Goal: Use online tool/utility: Use online tool/utility

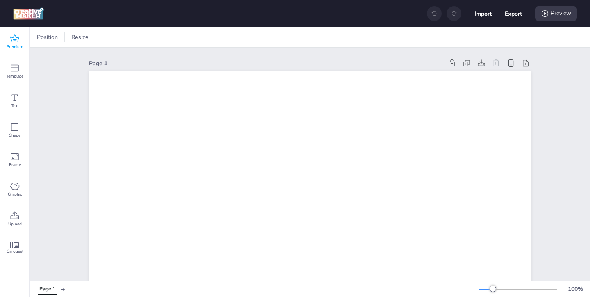
click at [18, 47] on span "Premium" at bounding box center [15, 46] width 17 height 7
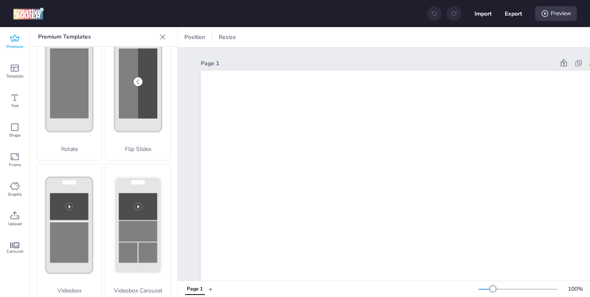
scroll to position [180, 0]
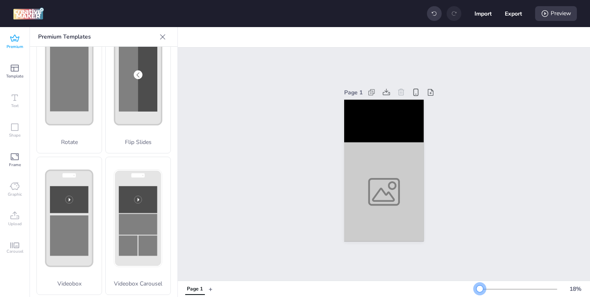
drag, startPoint x: 494, startPoint y: 288, endPoint x: 480, endPoint y: 289, distance: 13.9
click at [480, 289] on div at bounding box center [479, 288] width 7 height 7
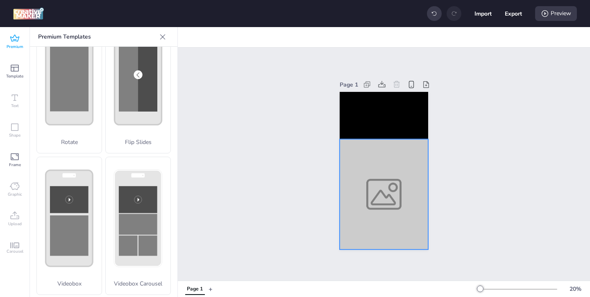
click at [366, 200] on div at bounding box center [384, 194] width 88 height 110
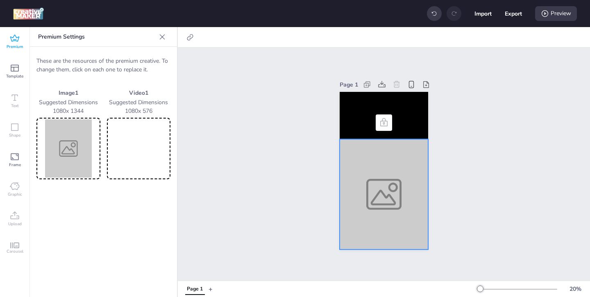
click at [78, 154] on img at bounding box center [68, 148] width 61 height 58
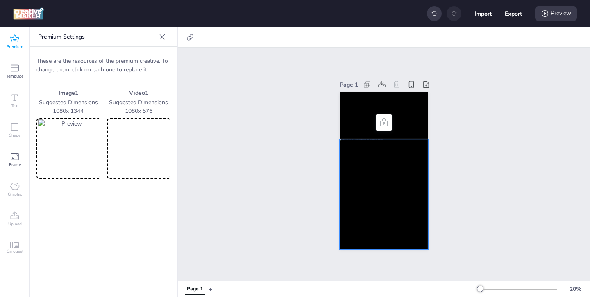
click at [161, 37] on icon at bounding box center [162, 37] width 8 height 8
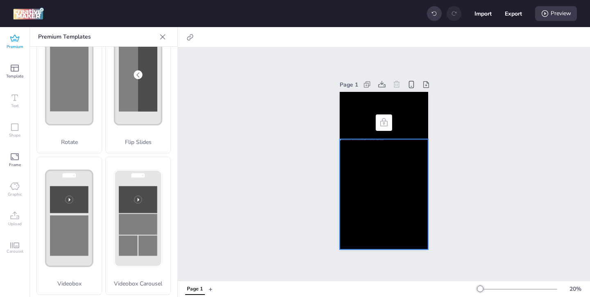
click at [18, 41] on icon at bounding box center [15, 39] width 10 height 10
click at [163, 35] on icon at bounding box center [162, 36] width 5 height 5
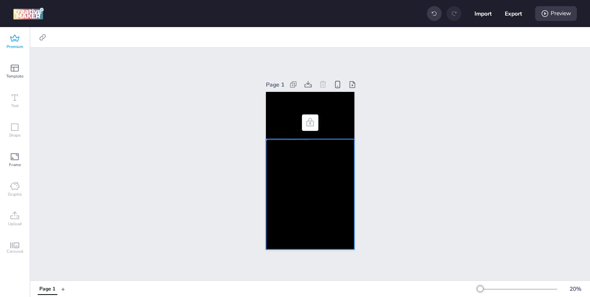
click at [14, 44] on span "Premium" at bounding box center [15, 46] width 17 height 7
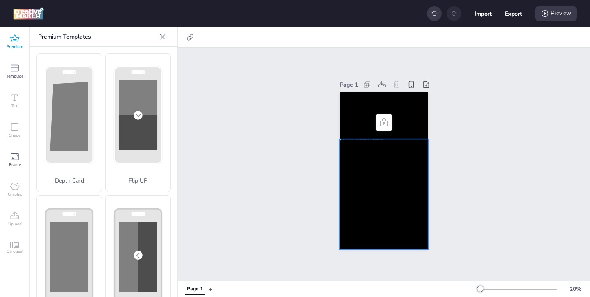
click at [162, 38] on icon at bounding box center [163, 37] width 8 height 8
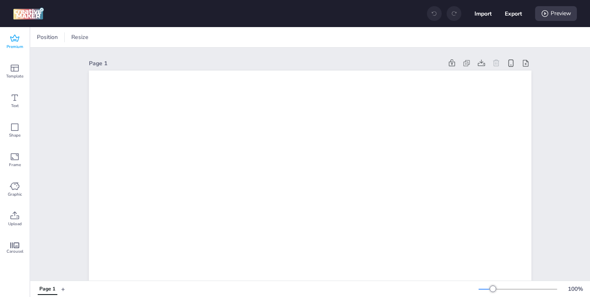
click at [19, 42] on icon at bounding box center [15, 39] width 10 height 10
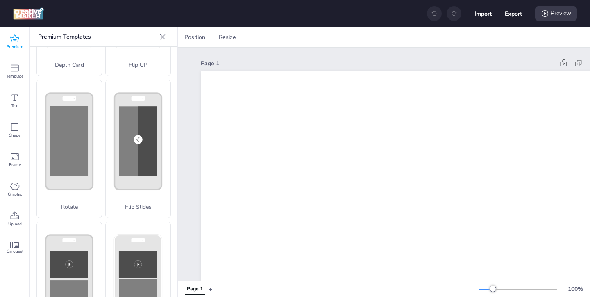
scroll to position [148, 0]
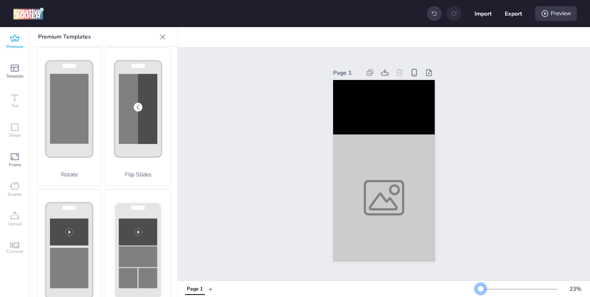
drag, startPoint x: 493, startPoint y: 288, endPoint x: 481, endPoint y: 288, distance: 12.3
click at [481, 288] on div at bounding box center [480, 288] width 7 height 7
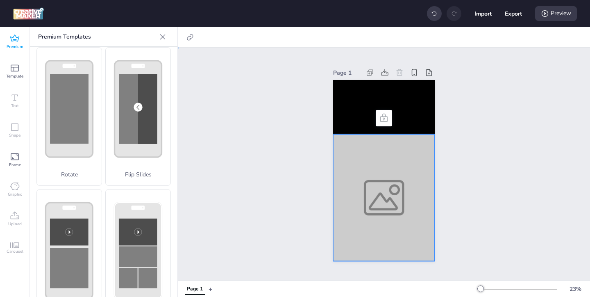
click at [370, 184] on div at bounding box center [384, 197] width 102 height 127
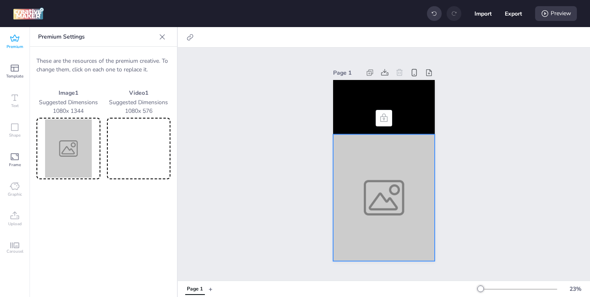
click at [74, 168] on img at bounding box center [68, 148] width 61 height 58
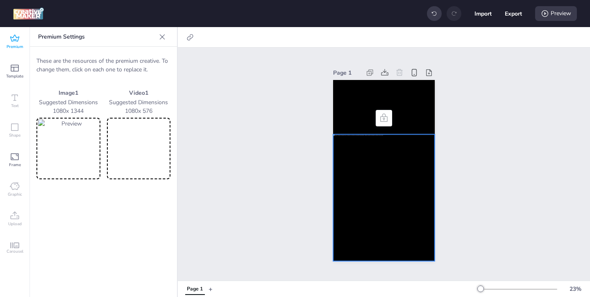
click at [136, 150] on video at bounding box center [139, 148] width 61 height 58
click at [408, 168] on div at bounding box center [384, 197] width 102 height 127
click at [185, 39] on div at bounding box center [189, 37] width 11 height 13
click at [156, 59] on span "Activate hyperlink" at bounding box center [136, 58] width 45 height 9
click at [109, 59] on input "Activate hyperlink" at bounding box center [106, 61] width 5 height 5
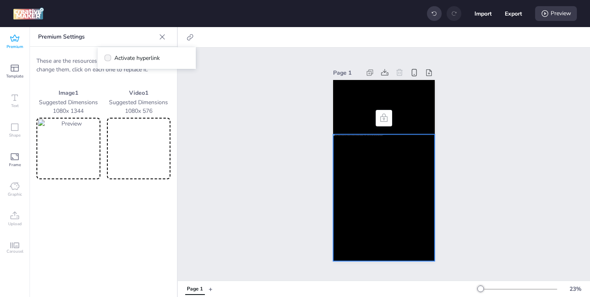
checkbox input "true"
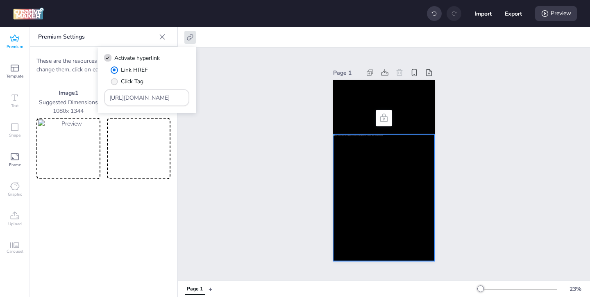
click at [124, 81] on span "Click Tag" at bounding box center [132, 81] width 23 height 9
click at [116, 82] on input "Click Tag" at bounding box center [112, 84] width 5 height 5
radio input "true"
click at [121, 69] on span "Link HREF" at bounding box center [134, 70] width 27 height 9
click at [116, 70] on input "Link HREF" at bounding box center [112, 72] width 5 height 5
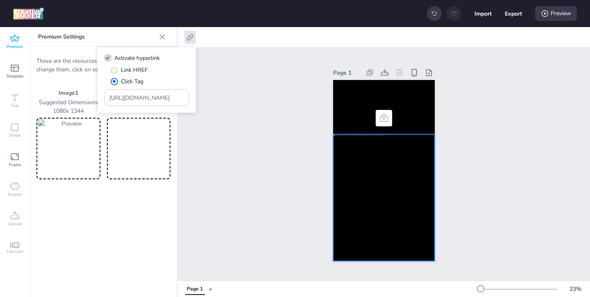
radio input "true"
drag, startPoint x: 172, startPoint y: 96, endPoint x: 128, endPoint y: 73, distance: 49.8
click at [133, 76] on div "Link HREF Click Tag [URL][DOMAIN_NAME]" at bounding box center [146, 86] width 85 height 41
paste input "https://www.wingo.com/?utm_source=wortise&utm_medium=display&utm_campaign=upper…"
type input "https://www.wingo.com/?utm_source=wortise&utm_medium=display&utm_campaign=upper…"
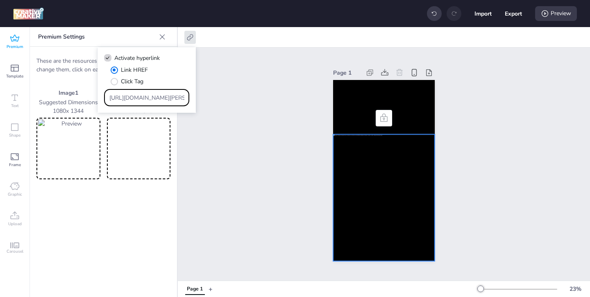
scroll to position [0, 436]
click at [218, 168] on div "Page 1" at bounding box center [384, 164] width 412 height 233
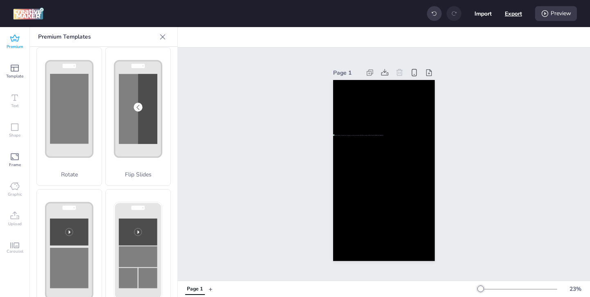
click at [508, 15] on button "Export" at bounding box center [513, 13] width 17 height 17
select select "html"
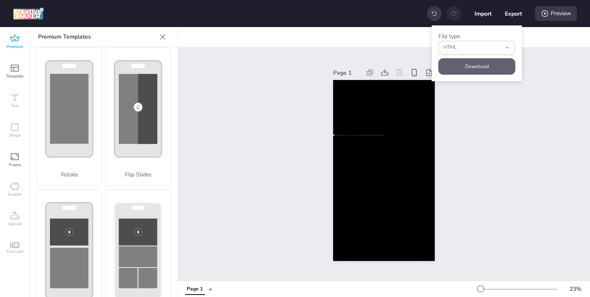
click at [479, 66] on button "Download" at bounding box center [476, 66] width 77 height 16
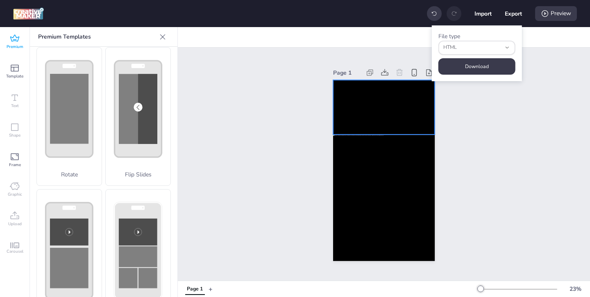
click at [377, 100] on video at bounding box center [384, 107] width 102 height 54
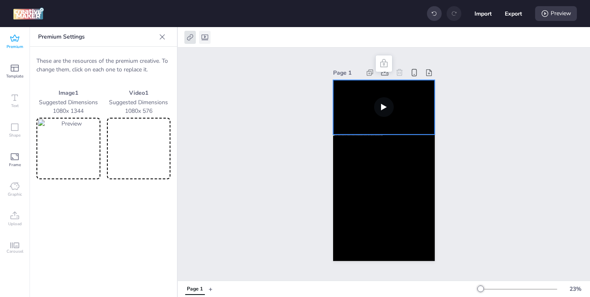
click at [206, 34] on icon at bounding box center [205, 37] width 8 height 8
select select "contain"
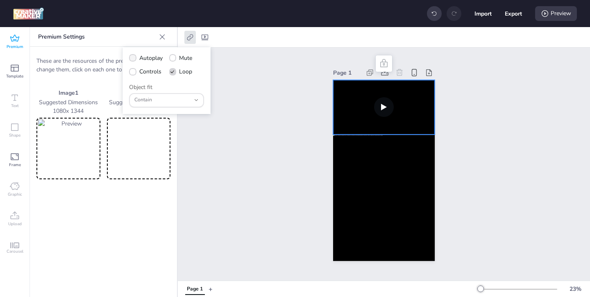
click at [133, 60] on span at bounding box center [132, 57] width 7 height 7
click at [133, 60] on input "Autoplay" at bounding box center [131, 61] width 5 height 5
checkbox input "true"
click at [133, 70] on icon at bounding box center [132, 72] width 5 height 4
click at [133, 72] on input "Controls" at bounding box center [131, 74] width 5 height 5
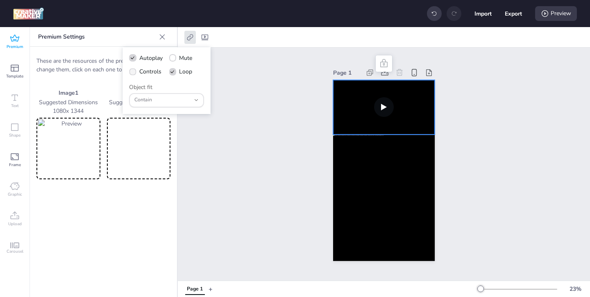
checkbox input "true"
click at [283, 173] on div "Page 1" at bounding box center [384, 164] width 412 height 233
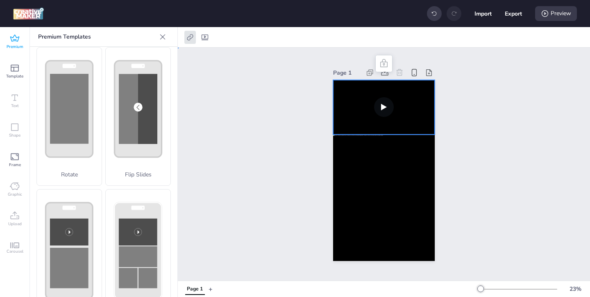
click at [358, 125] on video at bounding box center [384, 107] width 102 height 54
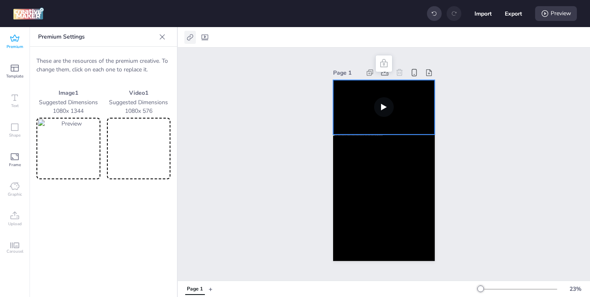
click at [185, 37] on div at bounding box center [189, 37] width 11 height 13
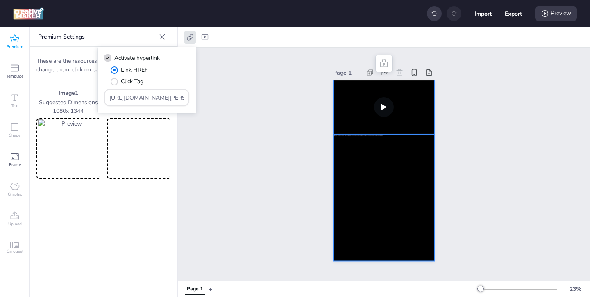
click at [347, 160] on div at bounding box center [384, 197] width 102 height 127
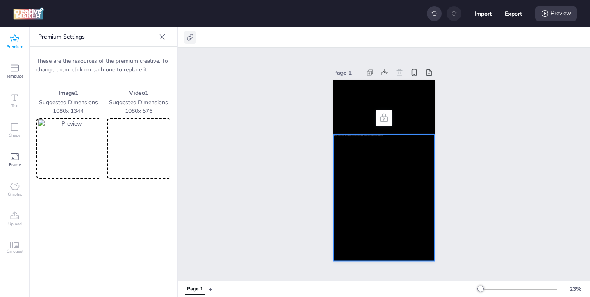
click at [193, 40] on icon at bounding box center [190, 37] width 8 height 8
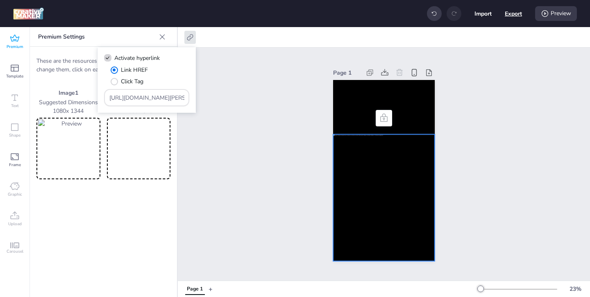
click at [516, 18] on button "Export" at bounding box center [513, 13] width 17 height 17
select select "html"
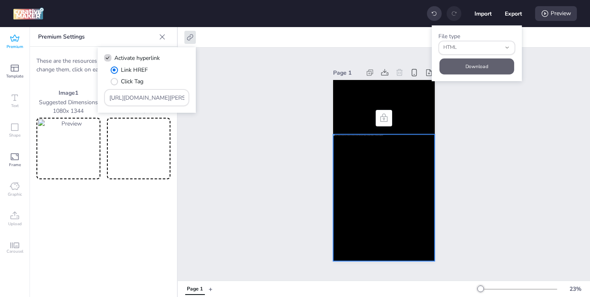
click at [482, 68] on button "Download" at bounding box center [477, 66] width 75 height 16
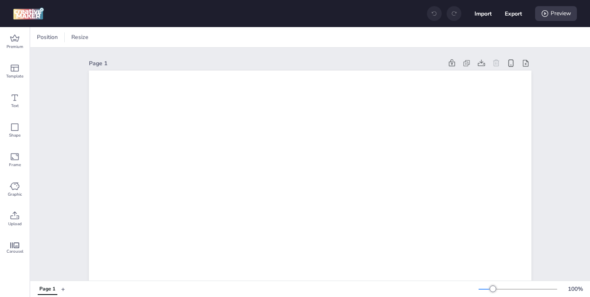
click at [45, 43] on div "Position Resize" at bounding box center [310, 37] width 560 height 20
click at [56, 35] on span "Position" at bounding box center [47, 37] width 24 height 9
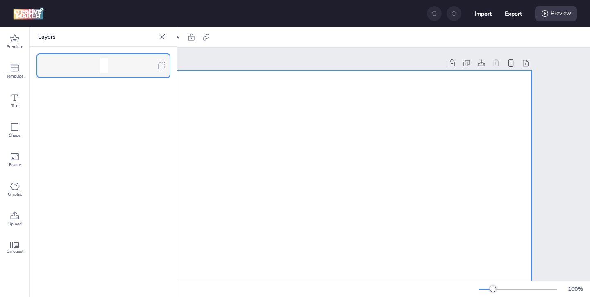
click at [165, 66] on icon at bounding box center [162, 66] width 10 height 10
click at [162, 38] on icon at bounding box center [162, 37] width 8 height 8
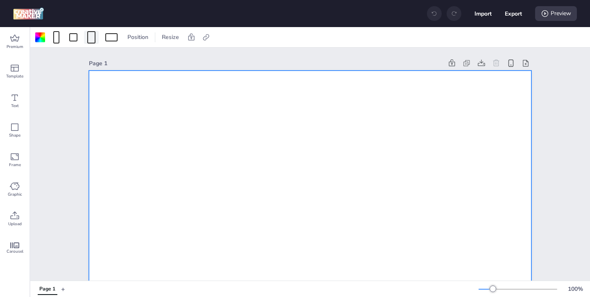
click at [93, 38] on div at bounding box center [91, 37] width 8 height 12
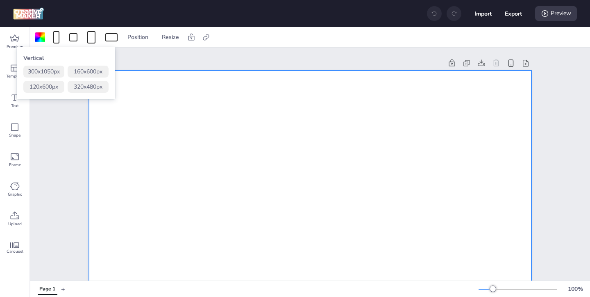
click at [86, 85] on button "320 x 480 px" at bounding box center [88, 87] width 41 height 12
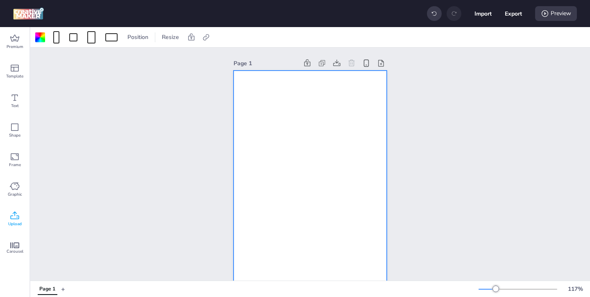
click at [11, 218] on icon at bounding box center [15, 215] width 9 height 8
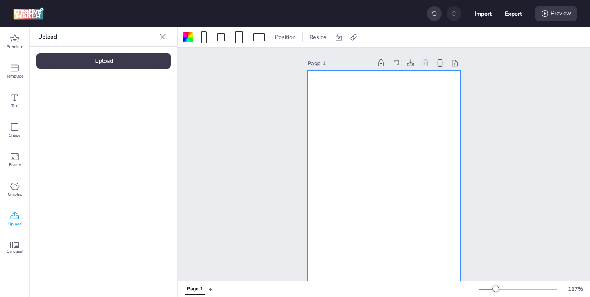
click at [111, 62] on div "Upload" at bounding box center [103, 60] width 134 height 15
click at [188, 41] on div at bounding box center [188, 37] width 10 height 10
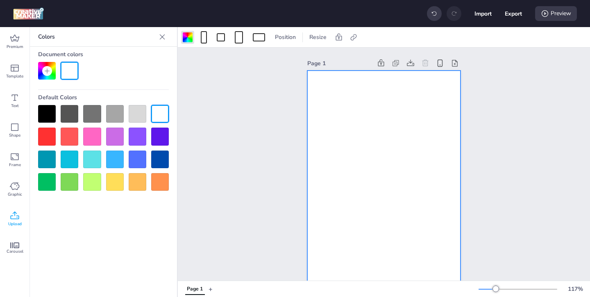
click at [45, 115] on div at bounding box center [47, 114] width 18 height 18
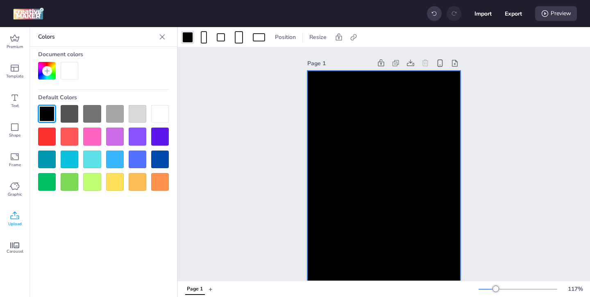
click at [159, 39] on icon at bounding box center [162, 37] width 8 height 8
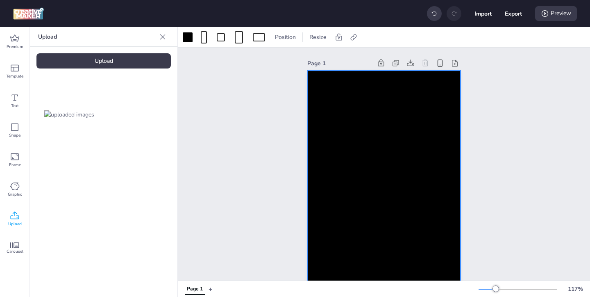
click at [90, 110] on img at bounding box center [69, 114] width 50 height 9
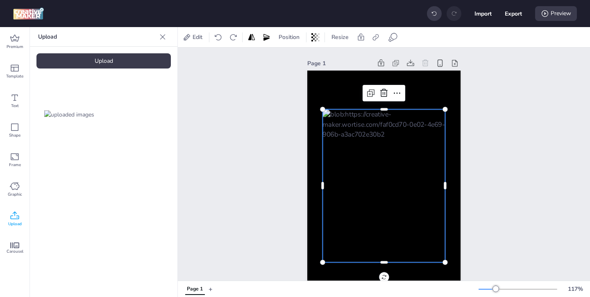
scroll to position [13, 0]
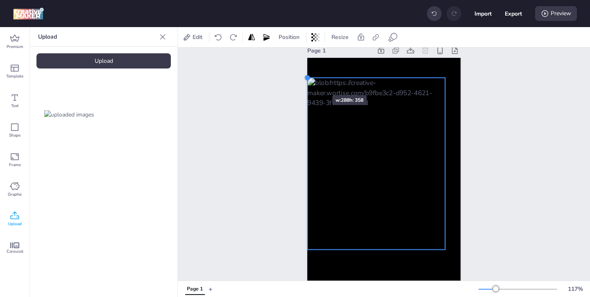
drag, startPoint x: 323, startPoint y: 96, endPoint x: 308, endPoint y: 80, distance: 22.0
click at [308, 80] on div at bounding box center [307, 78] width 7 height 7
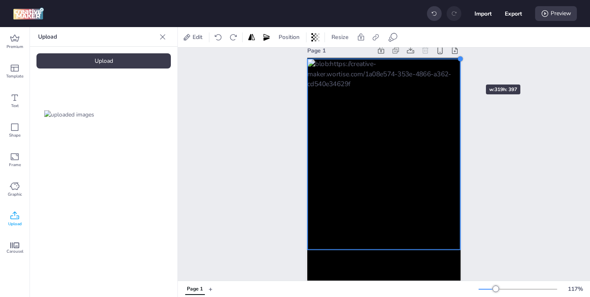
drag, startPoint x: 446, startPoint y: 78, endPoint x: 461, endPoint y: 70, distance: 17.2
click at [461, 70] on div "Page 1" at bounding box center [383, 166] width 199 height 263
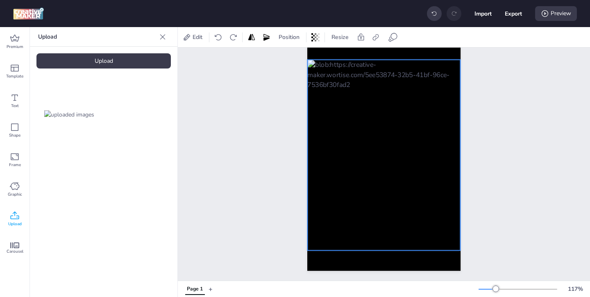
drag, startPoint x: 418, startPoint y: 175, endPoint x: 418, endPoint y: 193, distance: 18.0
click at [418, 193] on div at bounding box center [383, 154] width 153 height 191
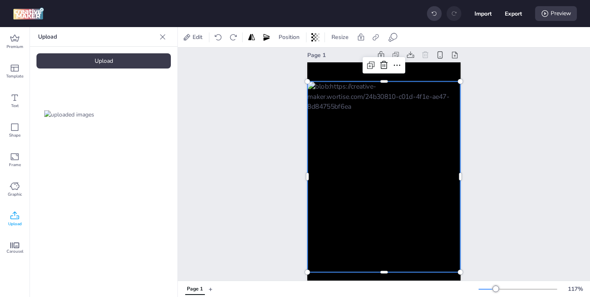
scroll to position [4, 0]
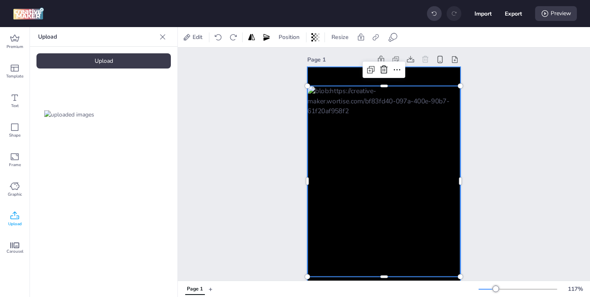
click at [347, 79] on div at bounding box center [383, 182] width 153 height 230
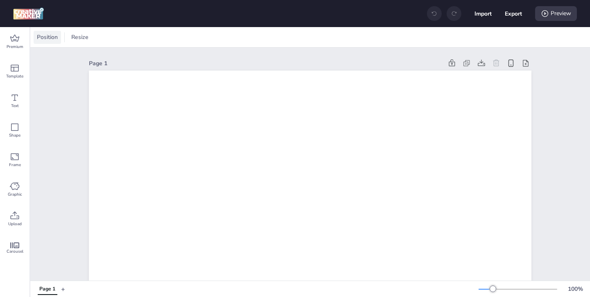
click at [53, 40] on span "Position" at bounding box center [47, 37] width 24 height 9
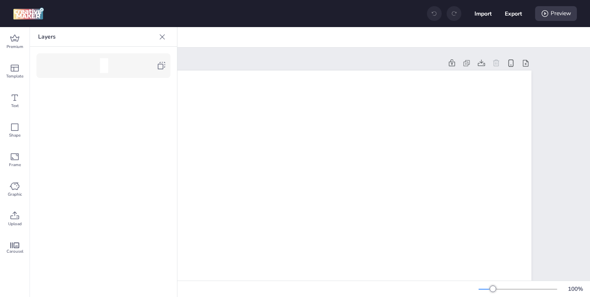
click at [157, 69] on icon at bounding box center [162, 66] width 10 height 10
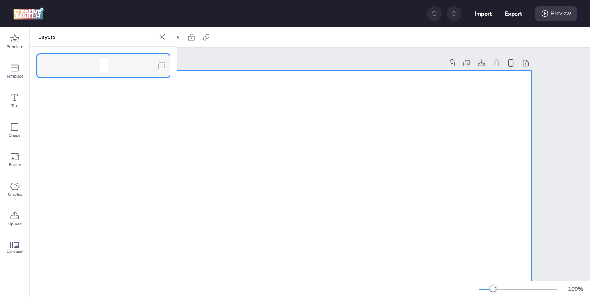
click at [161, 36] on icon at bounding box center [162, 37] width 8 height 8
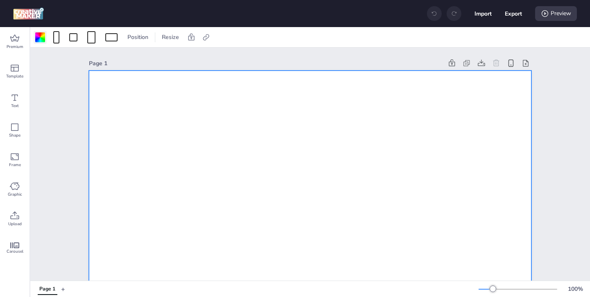
click at [41, 41] on div at bounding box center [40, 37] width 10 height 10
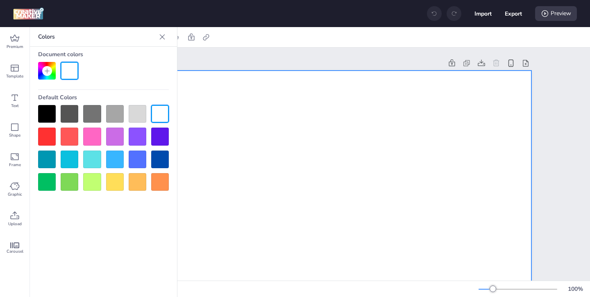
click at [45, 113] on div at bounding box center [47, 114] width 18 height 18
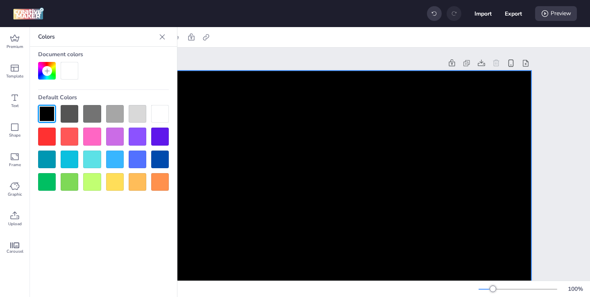
click at [226, 59] on div "Page 1" at bounding box center [266, 63] width 354 height 9
click at [164, 34] on icon at bounding box center [162, 37] width 8 height 8
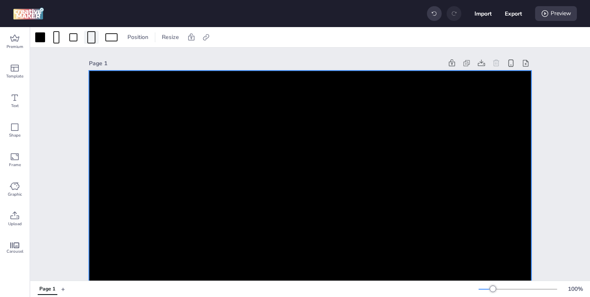
click at [89, 43] on div at bounding box center [91, 37] width 8 height 12
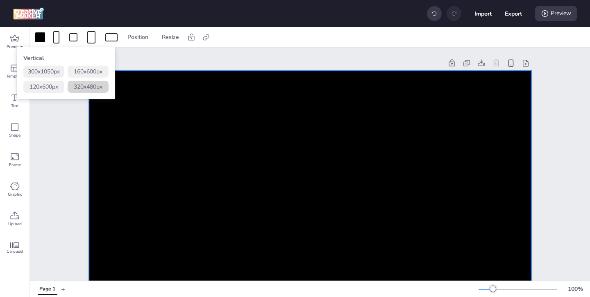
click at [86, 83] on button "320 x 480 px" at bounding box center [88, 87] width 41 height 12
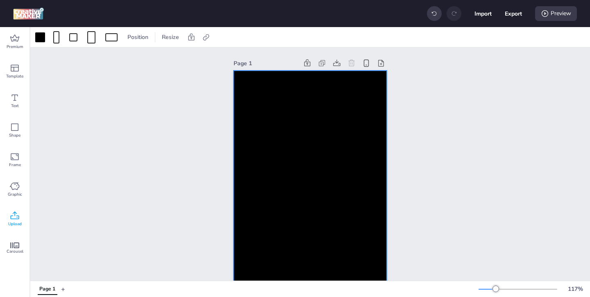
click at [13, 220] on span "Upload" at bounding box center [15, 223] width 14 height 7
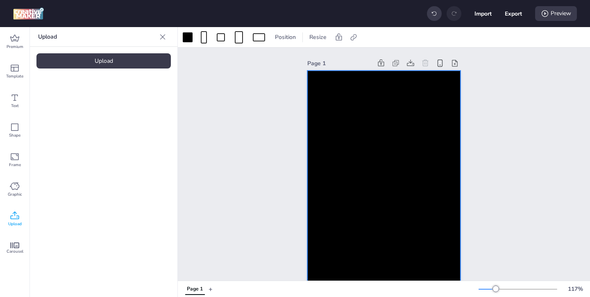
click at [137, 68] on div "Upload" at bounding box center [103, 60] width 134 height 15
click at [67, 119] on img at bounding box center [69, 114] width 50 height 9
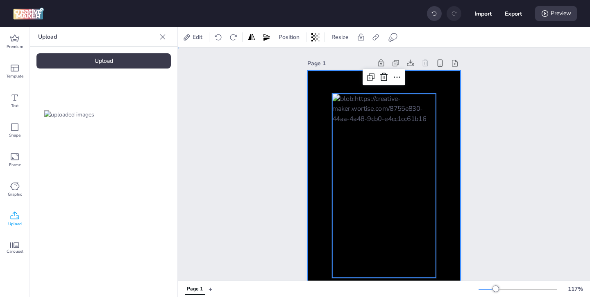
click at [320, 105] on div at bounding box center [383, 185] width 153 height 230
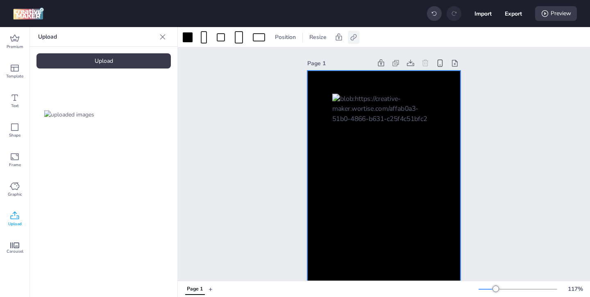
click at [355, 40] on icon at bounding box center [353, 37] width 8 height 8
click at [268, 58] on icon at bounding box center [270, 58] width 5 height 4
click at [268, 59] on input "Activate hyperlink" at bounding box center [269, 61] width 5 height 5
checkbox input "true"
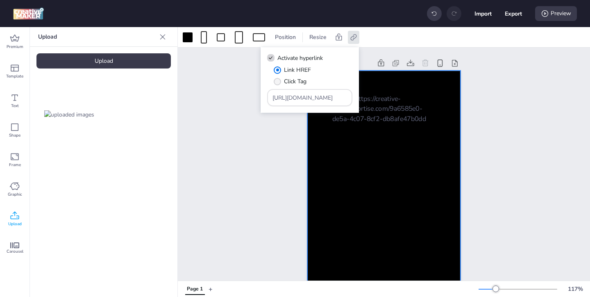
click at [303, 79] on span "Click Tag" at bounding box center [295, 81] width 23 height 9
click at [279, 82] on input "Click Tag" at bounding box center [275, 84] width 5 height 5
radio input "true"
click at [297, 70] on span "Link HREF" at bounding box center [297, 70] width 27 height 9
click at [279, 70] on input "Link HREF" at bounding box center [275, 72] width 5 height 5
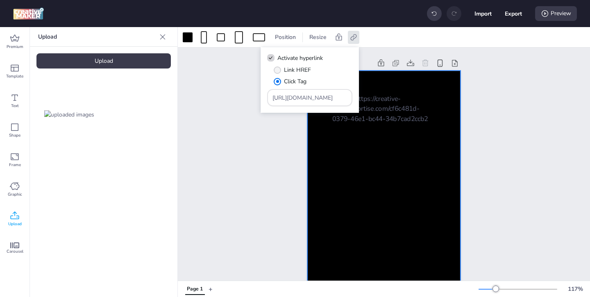
radio input "true"
drag, startPoint x: 328, startPoint y: 97, endPoint x: 287, endPoint y: 74, distance: 47.2
click at [299, 79] on div "Link HREF Click Tag [URL][DOMAIN_NAME]" at bounding box center [309, 86] width 85 height 41
paste input "ww.wingo.com/?utm_source=wortise&utm_medium=display&utm_campaign=upper-wingo-ma…"
type input "https://www.wingo.com/?utm_source=wortise&utm_medium=display&utm_campaign=upper…"
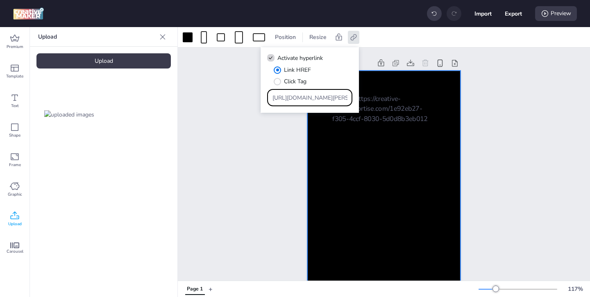
scroll to position [0, 436]
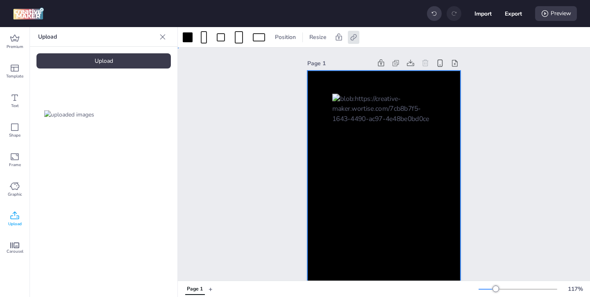
click at [321, 153] on div at bounding box center [383, 185] width 153 height 230
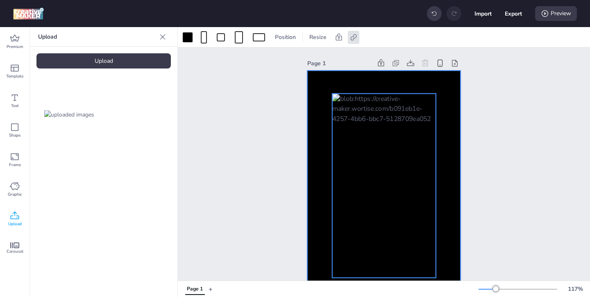
click at [355, 153] on div at bounding box center [384, 185] width 104 height 184
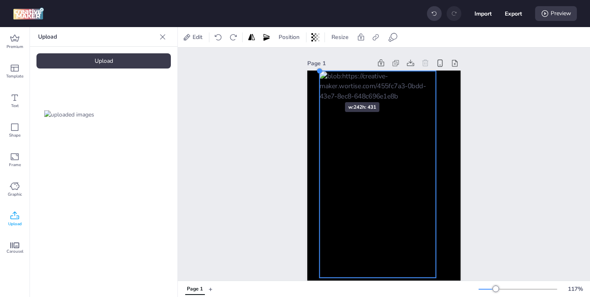
drag, startPoint x: 333, startPoint y: 94, endPoint x: 320, endPoint y: 87, distance: 14.5
click at [320, 87] on div at bounding box center [383, 185] width 153 height 230
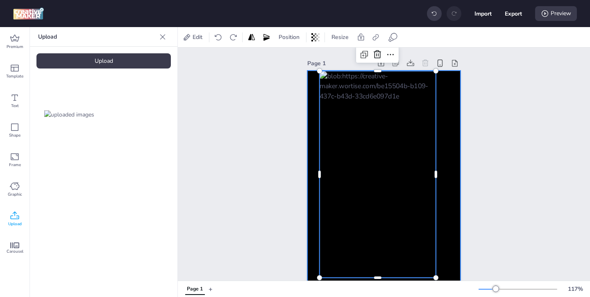
scroll to position [30, 0]
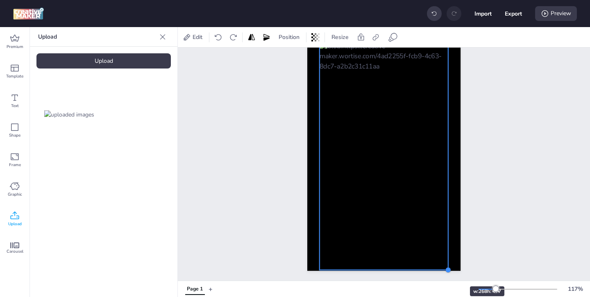
drag, startPoint x: 436, startPoint y: 249, endPoint x: 445, endPoint y: 271, distance: 23.9
click at [445, 271] on div at bounding box center [448, 269] width 7 height 7
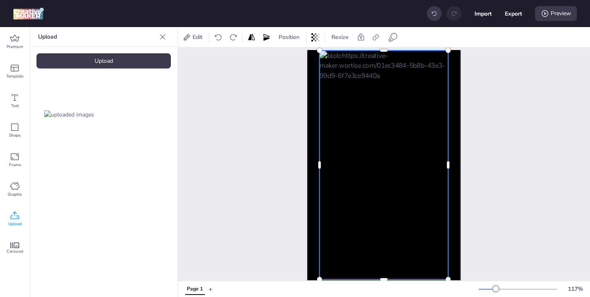
scroll to position [20, 0]
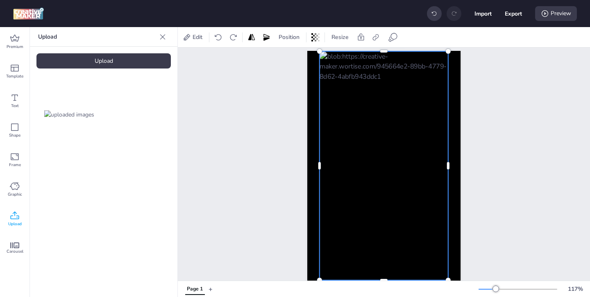
click at [334, 145] on div at bounding box center [384, 165] width 129 height 229
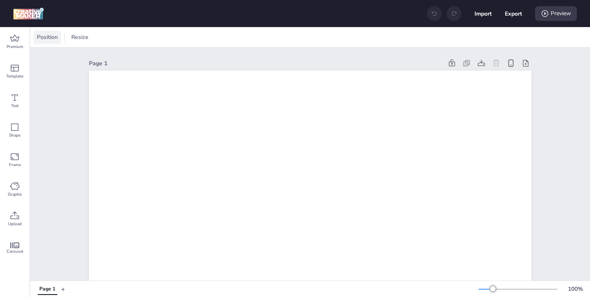
click at [46, 39] on span "Position" at bounding box center [47, 37] width 24 height 9
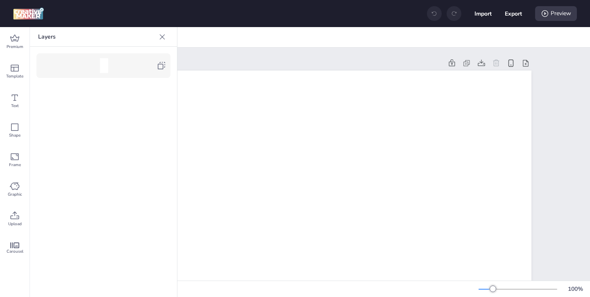
click at [158, 63] on icon at bounding box center [162, 66] width 10 height 10
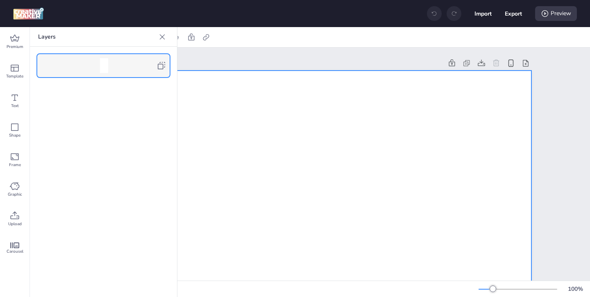
click at [164, 34] on icon at bounding box center [162, 36] width 5 height 5
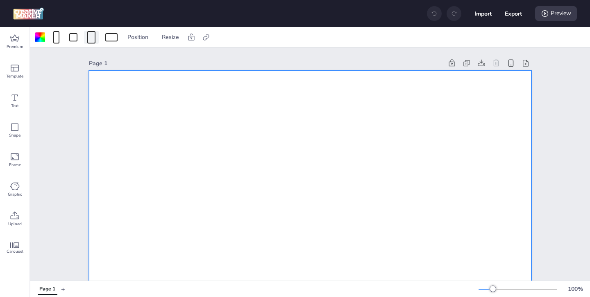
click at [91, 39] on div at bounding box center [91, 37] width 8 height 12
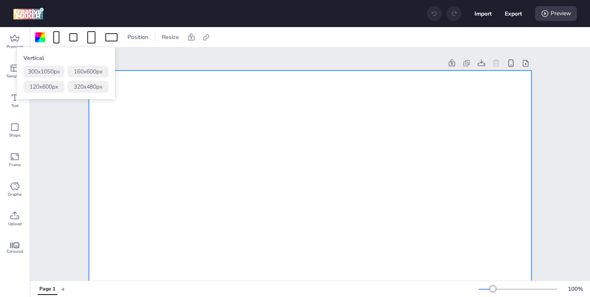
click at [42, 37] on div at bounding box center [40, 37] width 10 height 10
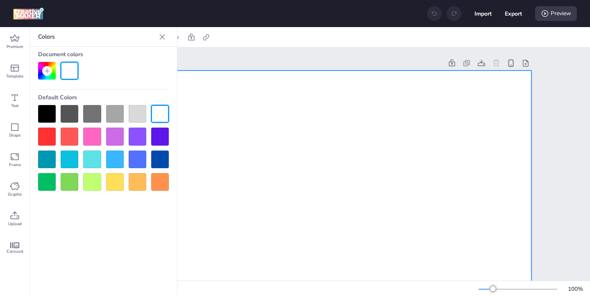
click at [49, 110] on div at bounding box center [47, 114] width 18 height 18
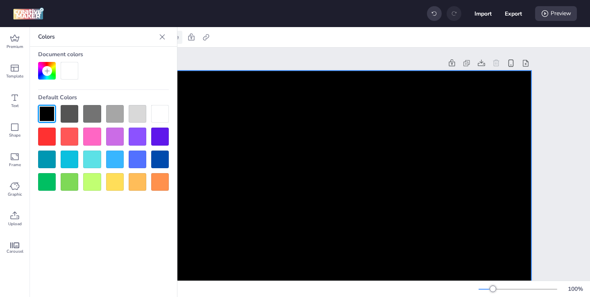
click at [163, 36] on icon at bounding box center [162, 37] width 8 height 8
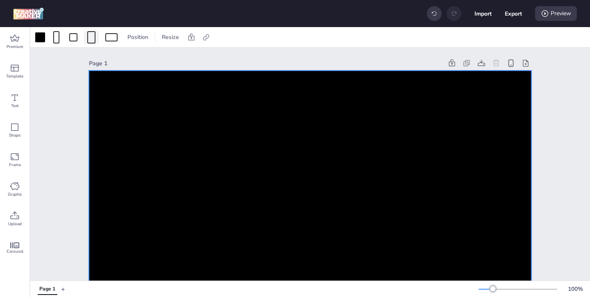
click at [96, 36] on span at bounding box center [91, 37] width 11 height 12
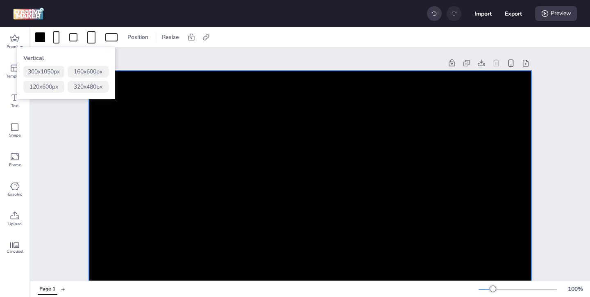
click at [95, 84] on button "320 x 480 px" at bounding box center [88, 87] width 41 height 12
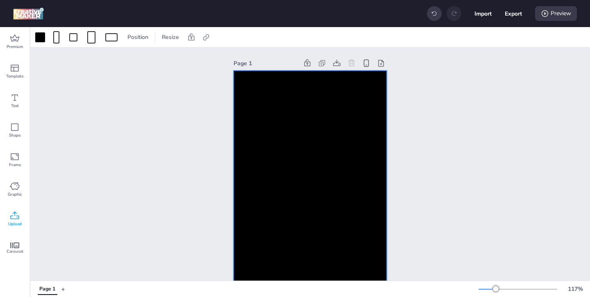
click at [14, 218] on icon at bounding box center [15, 216] width 10 height 10
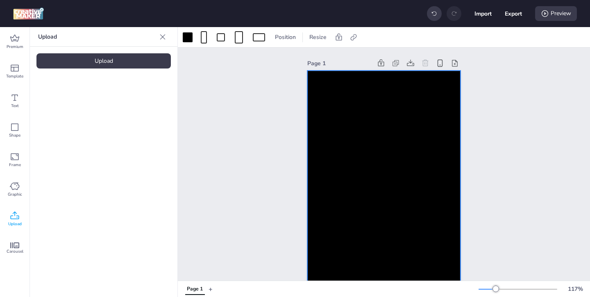
click at [152, 67] on div "Upload" at bounding box center [103, 60] width 134 height 15
click at [78, 119] on img at bounding box center [69, 114] width 50 height 9
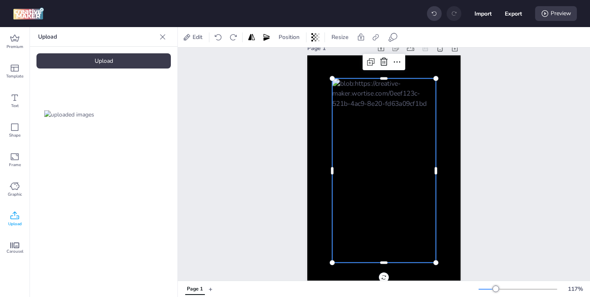
scroll to position [9, 0]
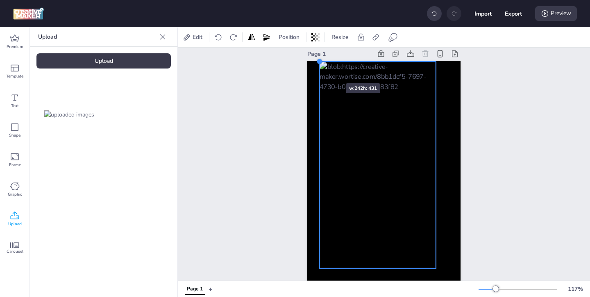
drag, startPoint x: 334, startPoint y: 83, endPoint x: 321, endPoint y: 68, distance: 19.5
click at [321, 68] on div at bounding box center [383, 176] width 153 height 230
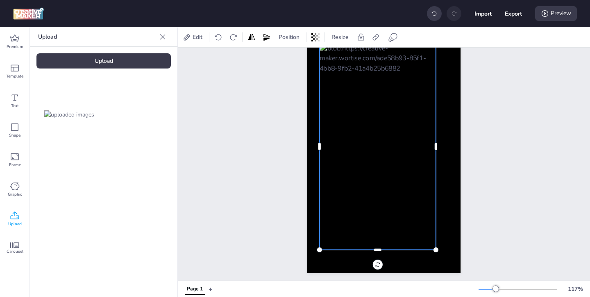
scroll to position [30, 0]
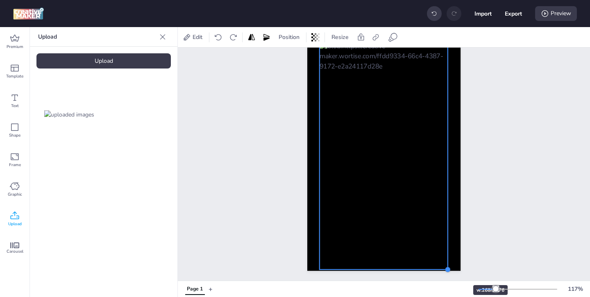
drag, startPoint x: 438, startPoint y: 248, endPoint x: 449, endPoint y: 270, distance: 24.2
click at [449, 270] on div at bounding box center [448, 269] width 7 height 7
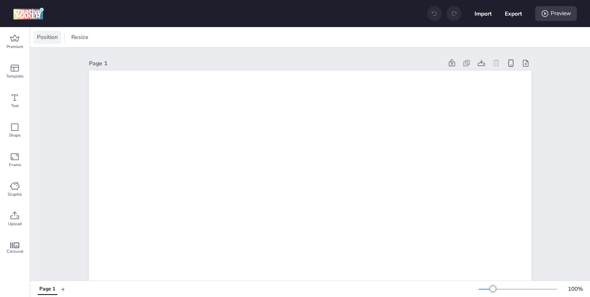
click at [51, 37] on span "Position" at bounding box center [47, 37] width 24 height 9
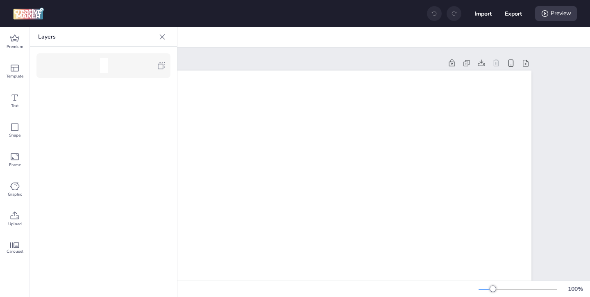
click at [165, 67] on icon at bounding box center [161, 65] width 7 height 7
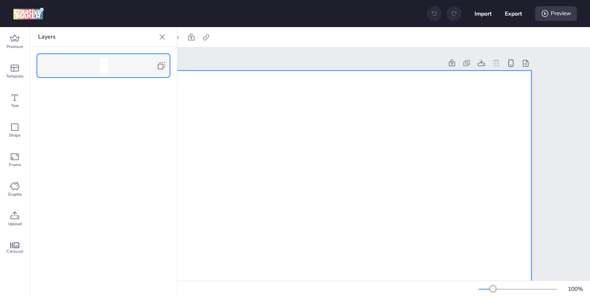
click at [160, 38] on icon at bounding box center [162, 37] width 8 height 8
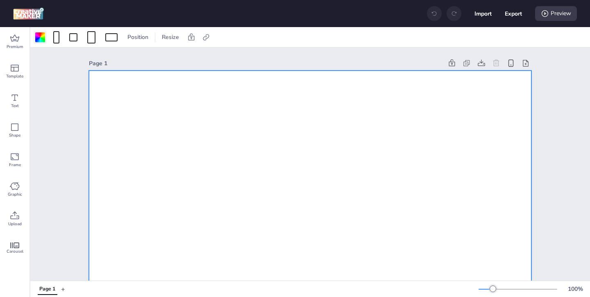
click at [41, 42] on div at bounding box center [40, 37] width 13 height 13
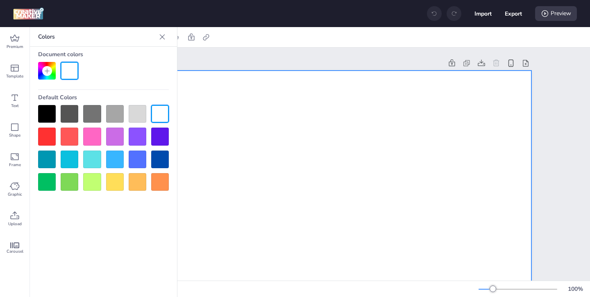
click at [51, 106] on div at bounding box center [47, 114] width 18 height 18
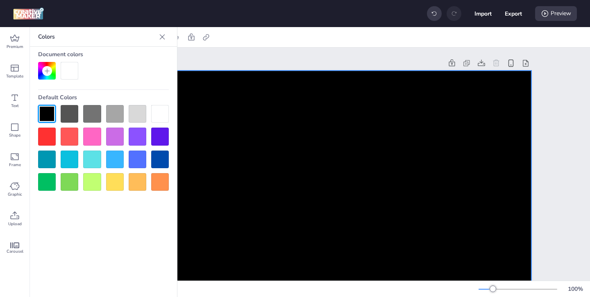
click at [166, 37] on icon at bounding box center [162, 37] width 8 height 8
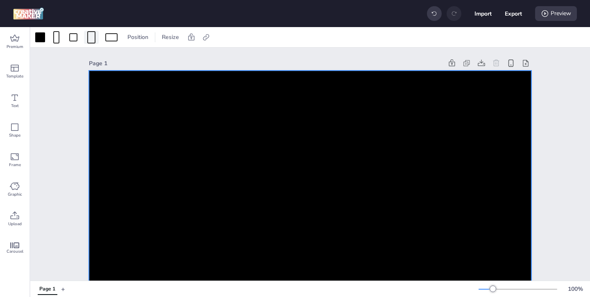
click at [93, 40] on div at bounding box center [91, 37] width 8 height 12
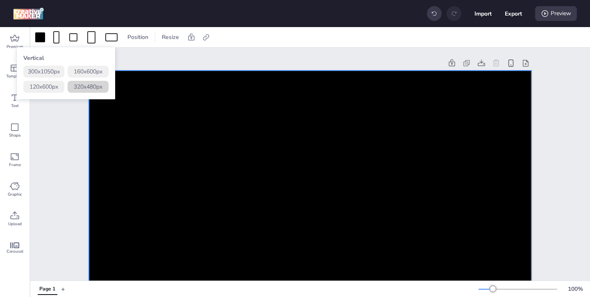
click at [93, 86] on button "320 x 480 px" at bounding box center [88, 87] width 41 height 12
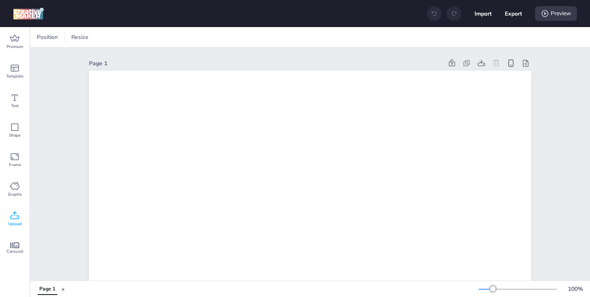
click at [15, 220] on span "Upload" at bounding box center [15, 223] width 14 height 7
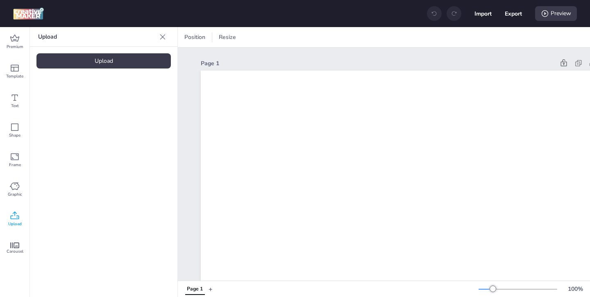
click at [102, 60] on div "Upload" at bounding box center [103, 60] width 134 height 15
click at [80, 119] on img at bounding box center [69, 114] width 50 height 9
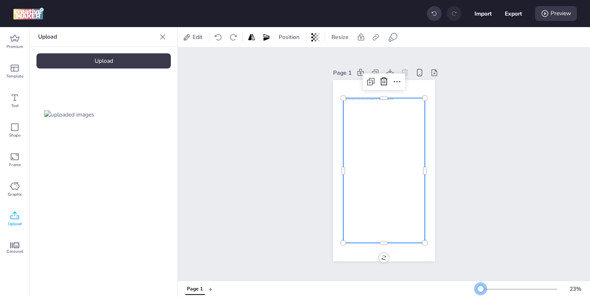
drag, startPoint x: 494, startPoint y: 288, endPoint x: 481, endPoint y: 287, distance: 14.0
click at [481, 287] on div at bounding box center [480, 288] width 7 height 7
click at [397, 80] on icon at bounding box center [397, 82] width 10 height 10
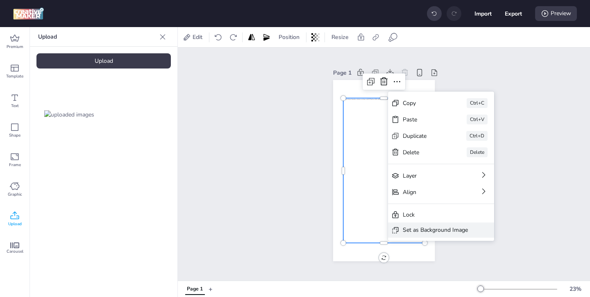
click at [418, 229] on div "Set as Background Image" at bounding box center [435, 229] width 65 height 9
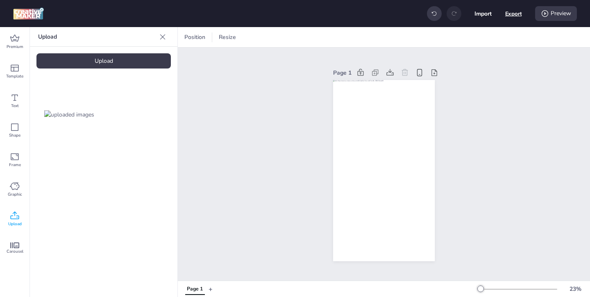
click at [510, 11] on button "Export" at bounding box center [513, 13] width 17 height 17
select select "html"
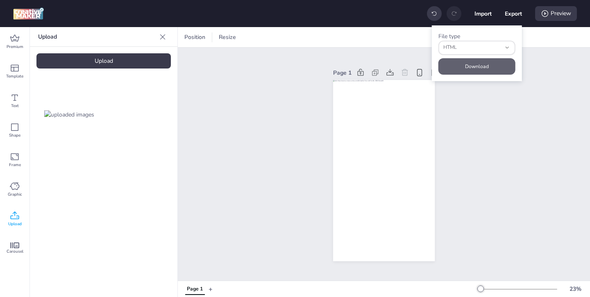
click at [463, 67] on button "Download" at bounding box center [476, 66] width 77 height 16
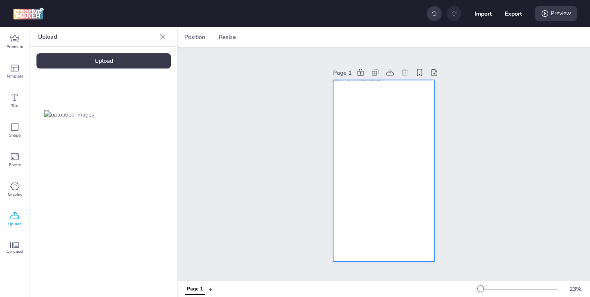
click at [384, 95] on div at bounding box center [384, 170] width 102 height 181
click at [471, 39] on div at bounding box center [465, 37] width 11 height 13
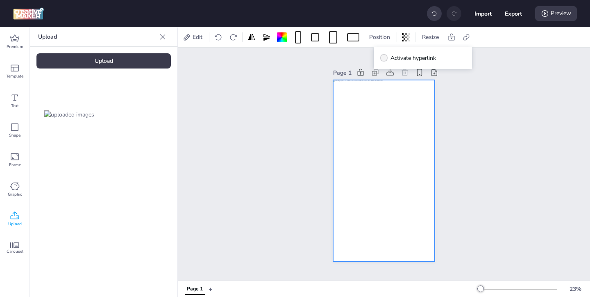
click at [384, 60] on span at bounding box center [383, 57] width 7 height 7
click at [384, 60] on input "Activate hyperlink" at bounding box center [382, 61] width 5 height 5
checkbox input "true"
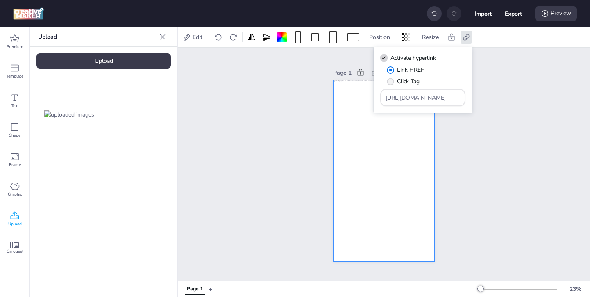
click at [398, 83] on span "Click Tag" at bounding box center [408, 81] width 23 height 9
click at [392, 83] on input "Click Tag" at bounding box center [388, 84] width 5 height 5
radio input "true"
click at [400, 70] on span "Link HREF" at bounding box center [410, 70] width 27 height 9
click at [392, 70] on input "Link HREF" at bounding box center [388, 72] width 5 height 5
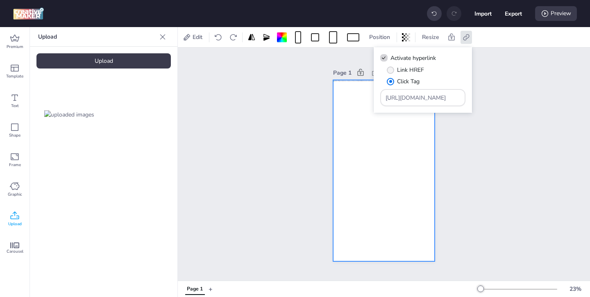
radio input "true"
drag, startPoint x: 443, startPoint y: 97, endPoint x: 406, endPoint y: 85, distance: 38.7
click at [411, 87] on div "Link HREF Click Tag [URL][DOMAIN_NAME]" at bounding box center [422, 86] width 85 height 41
click at [409, 98] on input "Type URL" at bounding box center [423, 97] width 75 height 9
paste input "https://www.wingo.com/?utm_source=wortise&utm_medium=display&utm_campaign=upper…"
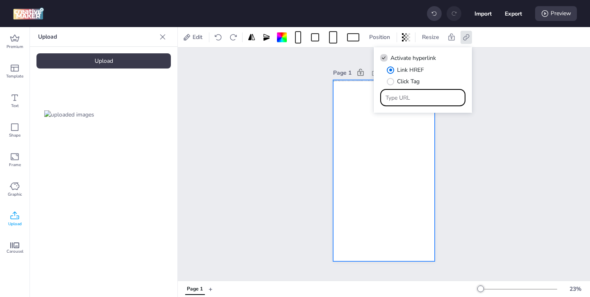
type input "https://www.wingo.com/?utm_source=wortise&utm_medium=display&utm_campaign=upper…"
click at [474, 137] on div "Page 1" at bounding box center [384, 164] width 412 height 233
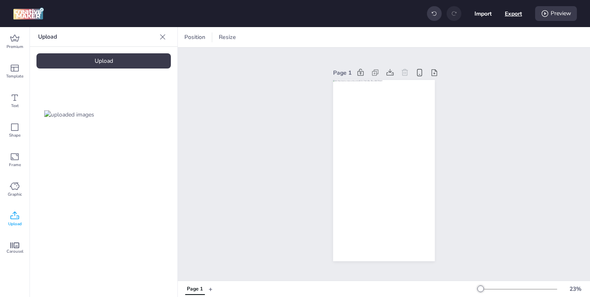
click at [508, 18] on button "Export" at bounding box center [513, 13] width 17 height 17
select select "html"
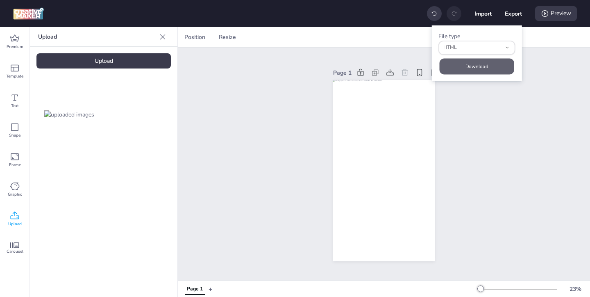
click at [476, 63] on button "Download" at bounding box center [477, 66] width 75 height 16
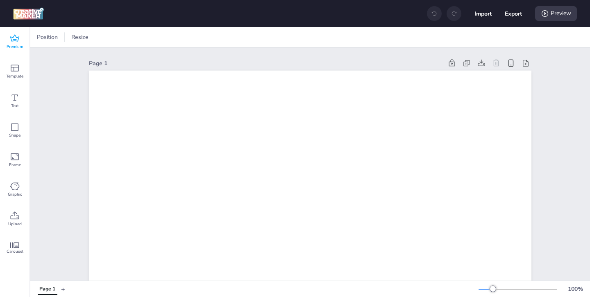
click at [19, 45] on span "Premium" at bounding box center [15, 46] width 17 height 7
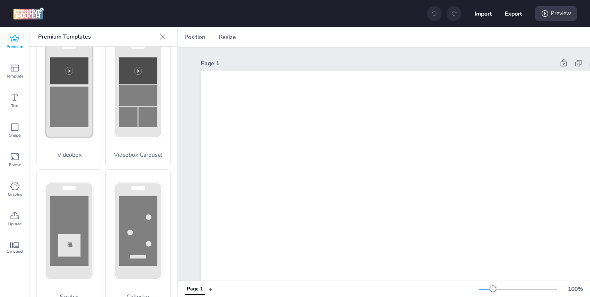
scroll to position [327, 0]
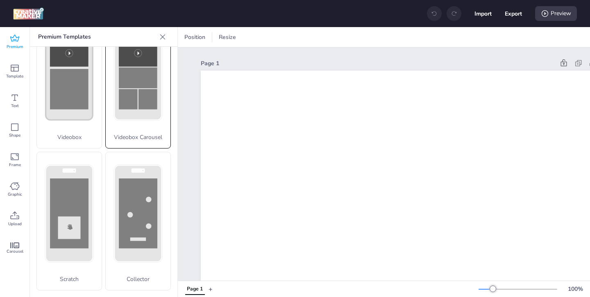
click at [131, 145] on div "Videobox Carousel" at bounding box center [138, 79] width 66 height 138
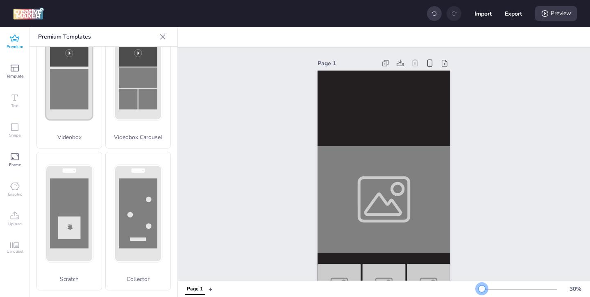
drag, startPoint x: 493, startPoint y: 286, endPoint x: 482, endPoint y: 287, distance: 11.1
click at [482, 287] on div at bounding box center [482, 288] width 7 height 7
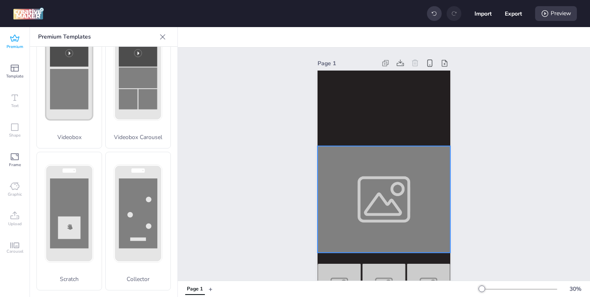
click at [373, 204] on div at bounding box center [384, 199] width 133 height 107
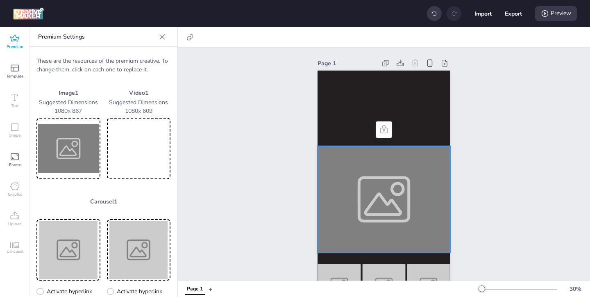
click at [81, 154] on img at bounding box center [68, 148] width 61 height 58
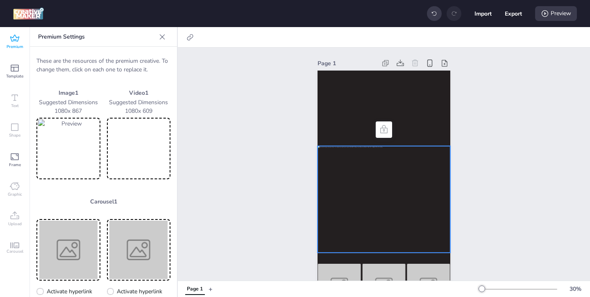
click at [147, 165] on video at bounding box center [139, 148] width 61 height 58
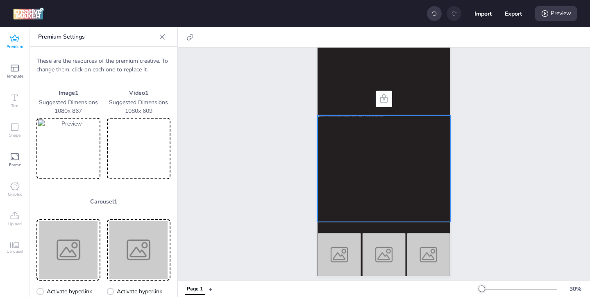
scroll to position [36, 0]
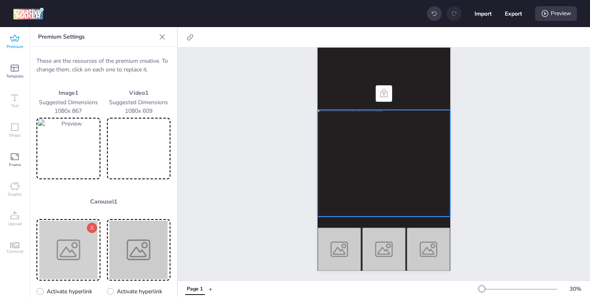
click at [86, 245] on img at bounding box center [68, 249] width 61 height 58
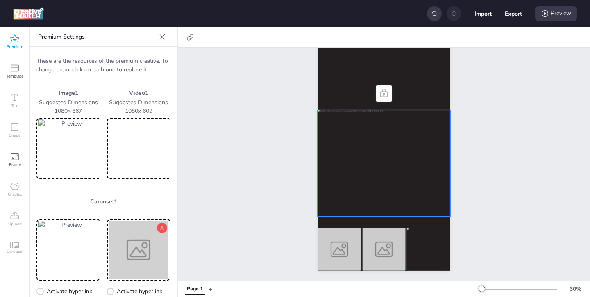
click at [154, 254] on img at bounding box center [139, 249] width 61 height 58
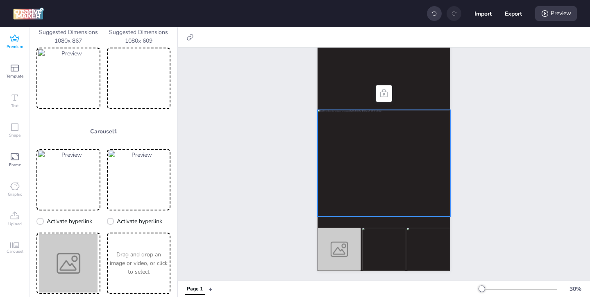
scroll to position [75, 0]
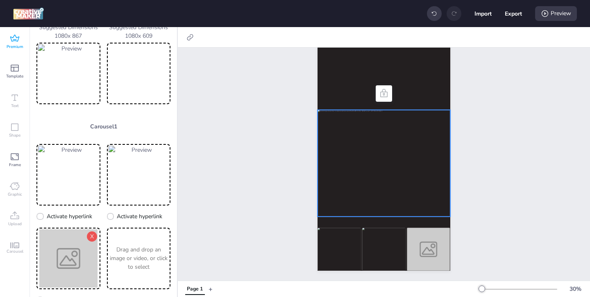
click at [78, 250] on img at bounding box center [68, 258] width 61 height 58
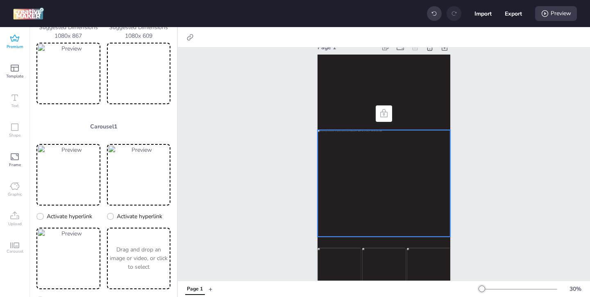
scroll to position [0, 0]
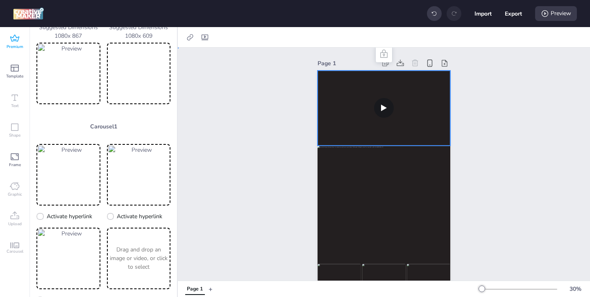
click at [367, 131] on video at bounding box center [384, 107] width 133 height 75
click at [205, 40] on icon at bounding box center [205, 37] width 8 height 8
select select "contain"
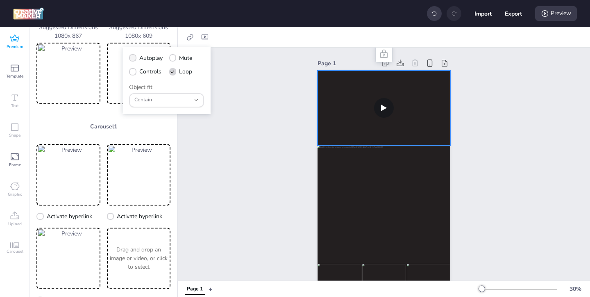
click at [132, 59] on icon at bounding box center [133, 58] width 6 height 5
click at [132, 59] on input "Autoplay" at bounding box center [131, 61] width 5 height 5
checkbox input "true"
click at [135, 72] on icon at bounding box center [133, 72] width 6 height 5
click at [134, 72] on input "Controls" at bounding box center [131, 74] width 5 height 5
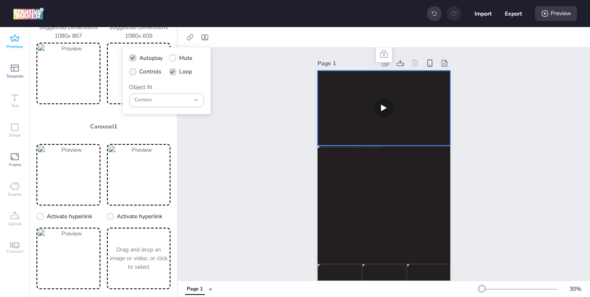
checkbox input "true"
click at [363, 120] on video at bounding box center [384, 107] width 133 height 75
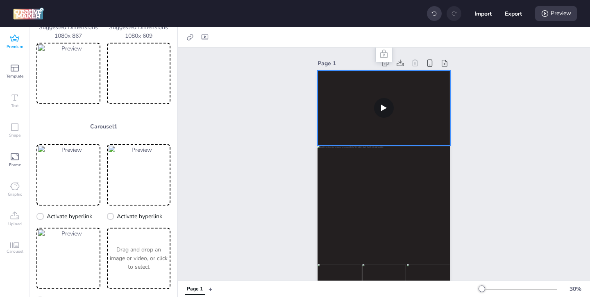
click at [341, 135] on video at bounding box center [384, 107] width 133 height 75
click at [191, 39] on icon at bounding box center [190, 37] width 8 height 8
click at [106, 57] on icon at bounding box center [108, 58] width 6 height 5
click at [106, 59] on input "Activate hyperlink" at bounding box center [106, 61] width 5 height 5
checkbox input "true"
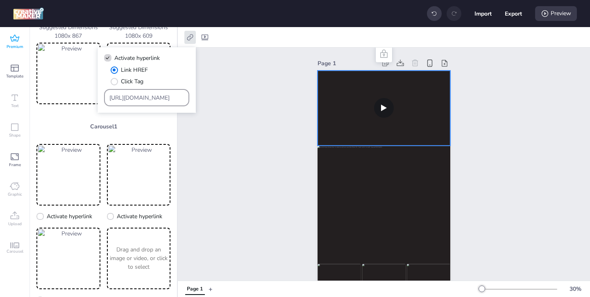
drag, startPoint x: 160, startPoint y: 97, endPoint x: 130, endPoint y: 86, distance: 32.4
click at [131, 86] on div "Link HREF Click Tag [URL][DOMAIN_NAME]" at bounding box center [146, 86] width 85 height 41
paste input "ww.wingo.com/?utm_source=wortise&utm_medium=display&utm_campaign=upper-wingo-ma…"
type input "https://www.wingo.com/?utm_source=wortise&utm_medium=display&utm_campaign=upper…"
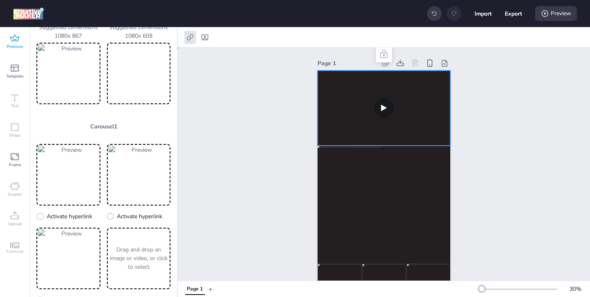
click at [260, 183] on div "Page 1" at bounding box center [384, 182] width 412 height 269
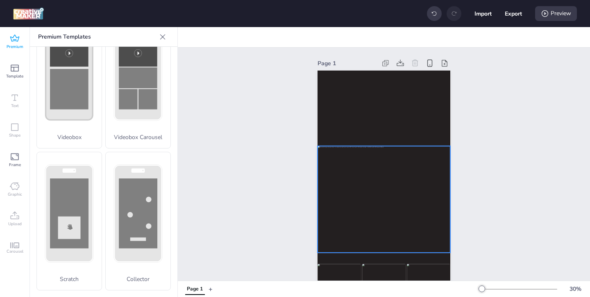
click at [343, 244] on div at bounding box center [384, 199] width 133 height 107
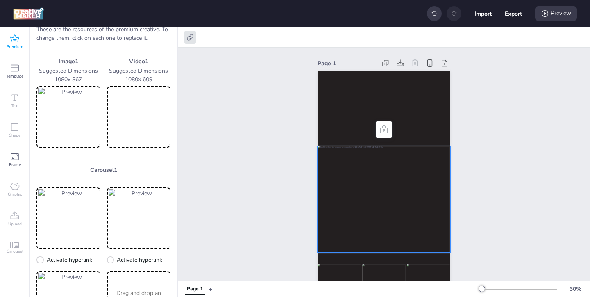
scroll to position [34, 0]
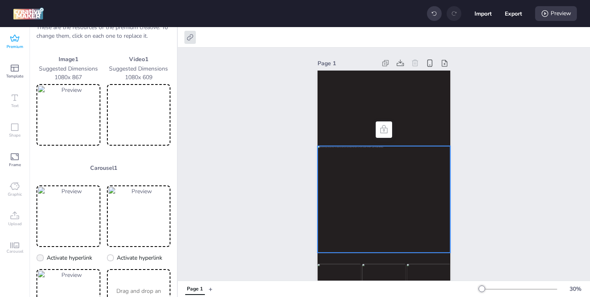
click at [43, 257] on span at bounding box center [39, 257] width 7 height 7
click at [41, 258] on input "Activate hyperlink" at bounding box center [38, 260] width 5 height 5
checkbox input "true"
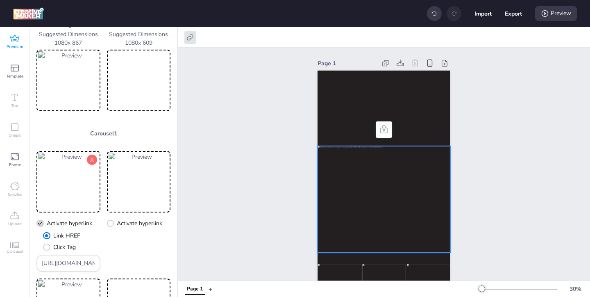
scroll to position [83, 0]
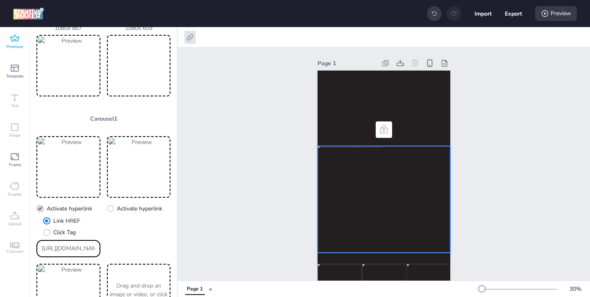
drag, startPoint x: 91, startPoint y: 248, endPoint x: 53, endPoint y: 225, distance: 45.0
click at [58, 228] on div "Link HREF Click Tag [URL][DOMAIN_NAME]" at bounding box center [68, 236] width 64 height 41
paste input "https://www.wingo.com/?utm_source=wortise&utm_medium=display&utm_campaign=upper…"
type input "https://www.wingo.com/?utm_source=wortise&utm_medium=display&utm_campaign=upper…"
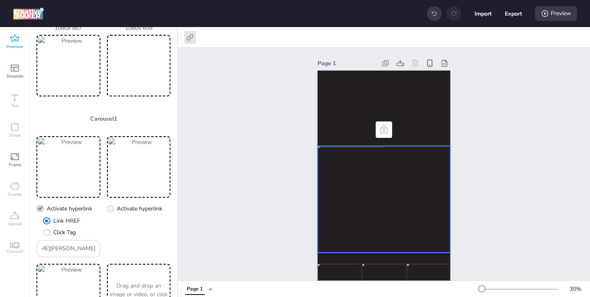
click at [111, 209] on icon at bounding box center [110, 208] width 5 height 4
click at [111, 209] on input "Activate hyperlink" at bounding box center [109, 211] width 5 height 5
checkbox input "true"
drag, startPoint x: 161, startPoint y: 249, endPoint x: 129, endPoint y: 235, distance: 34.7
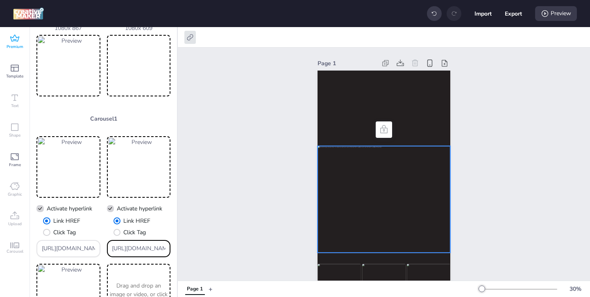
click at [131, 236] on div "Link HREF Click Tag [URL][DOMAIN_NAME]" at bounding box center [139, 236] width 64 height 41
paste input "https://www.wingo.com/?utm_source=wortise&utm_medium=display&utm_campaign=upper…"
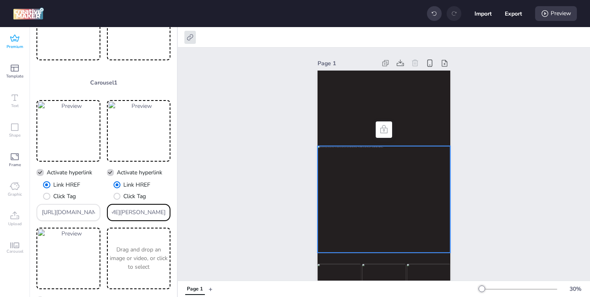
scroll to position [146, 0]
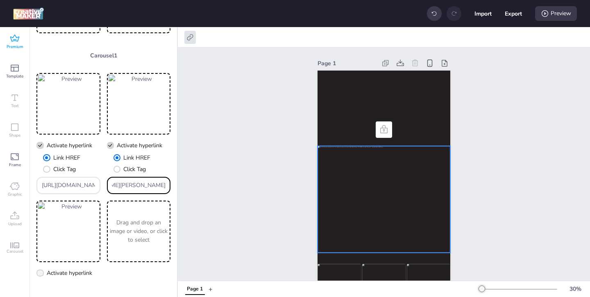
type input "https://www.wingo.com/?utm_source=wortise&utm_medium=display&utm_campaign=upper…"
click at [70, 274] on span "Activate hyperlink" at bounding box center [69, 272] width 45 height 9
click at [41, 274] on input "Activate hyperlink" at bounding box center [38, 275] width 5 height 5
checkbox input "true"
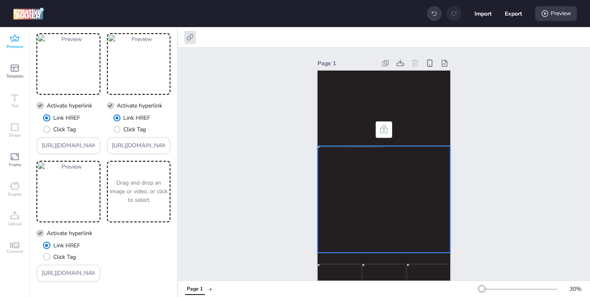
scroll to position [190, 0]
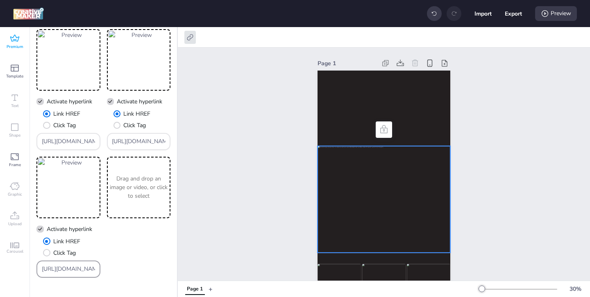
drag, startPoint x: 91, startPoint y: 268, endPoint x: 51, endPoint y: 244, distance: 46.3
click at [57, 248] on div "Link HREF Click Tag [URL][DOMAIN_NAME]" at bounding box center [68, 257] width 64 height 41
paste input "ww.wingo.com/?utm_source=wortise&utm_medium=display&utm_campaign=upper-wingo-ma…"
type input "https://www.wingo.com/?utm_source=wortise&utm_medium=display&utm_campaign=upper…"
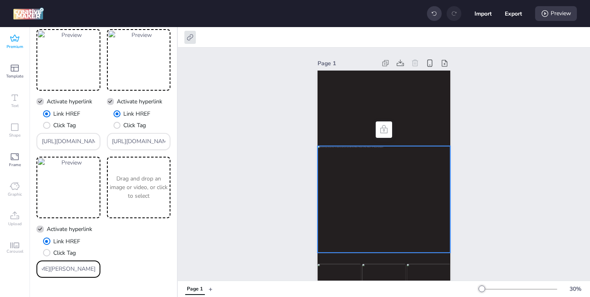
click at [137, 253] on div "X Activate hyperlink Link HREF Click Tag https://www.wingo.com/?utm_source=wort…" at bounding box center [103, 153] width 134 height 248
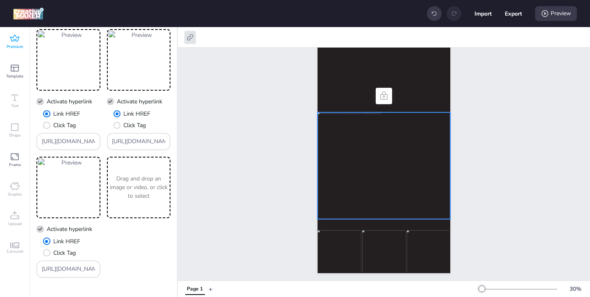
scroll to position [36, 0]
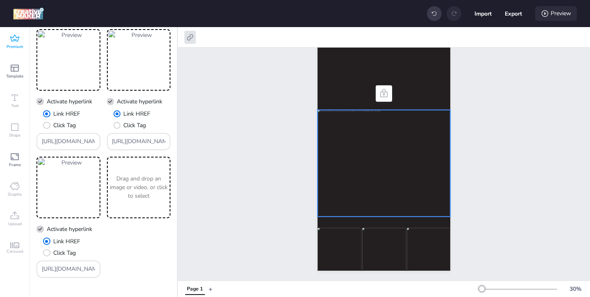
click at [544, 14] on icon at bounding box center [545, 13] width 8 height 8
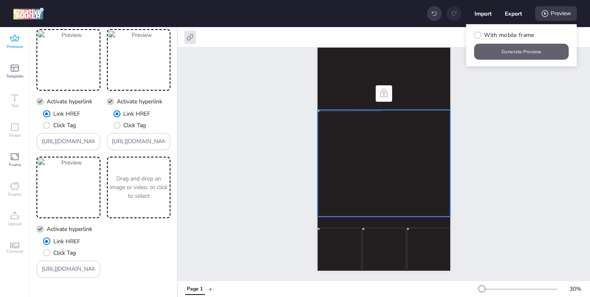
click at [497, 49] on button "Generate Preview" at bounding box center [521, 52] width 95 height 16
click at [513, 12] on button "Export" at bounding box center [513, 13] width 17 height 17
select select "html"
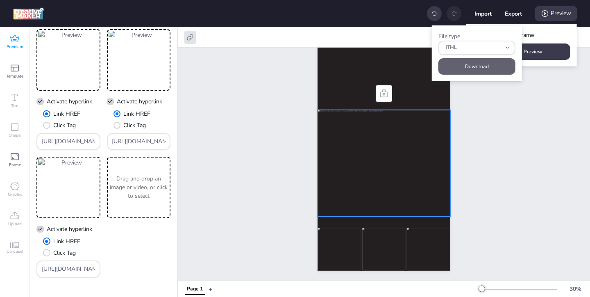
click at [486, 65] on button "Download" at bounding box center [476, 66] width 77 height 16
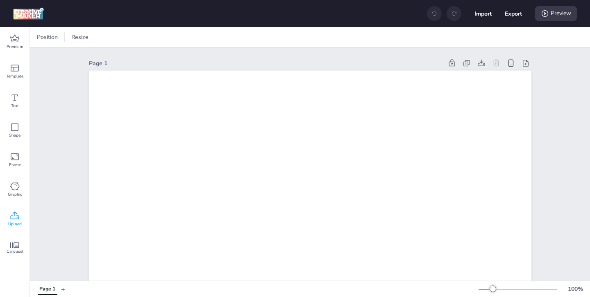
click at [15, 214] on icon at bounding box center [15, 216] width 10 height 10
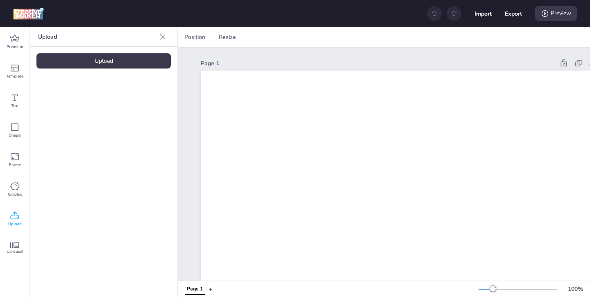
click at [115, 64] on div "Upload" at bounding box center [103, 60] width 134 height 15
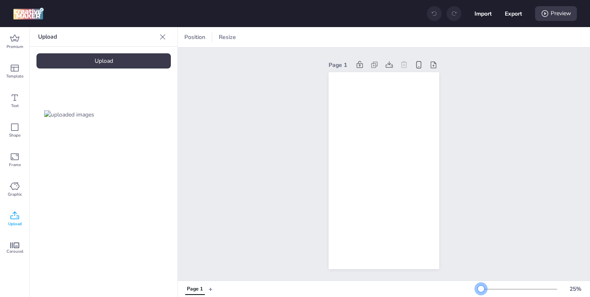
drag, startPoint x: 494, startPoint y: 289, endPoint x: 481, endPoint y: 290, distance: 13.1
click at [481, 290] on div at bounding box center [481, 288] width 7 height 7
click at [73, 119] on img at bounding box center [69, 114] width 50 height 9
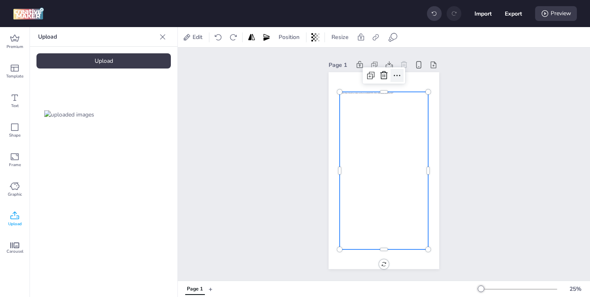
click at [397, 77] on icon at bounding box center [397, 75] width 10 height 10
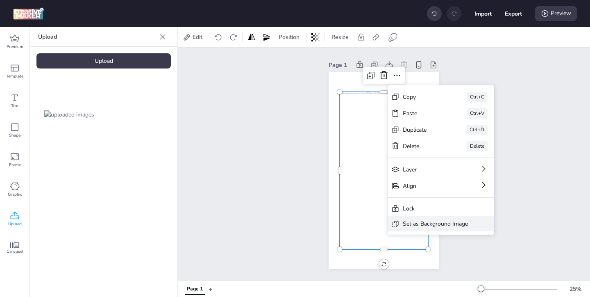
click at [426, 220] on div "Set as Background Image" at bounding box center [435, 223] width 65 height 9
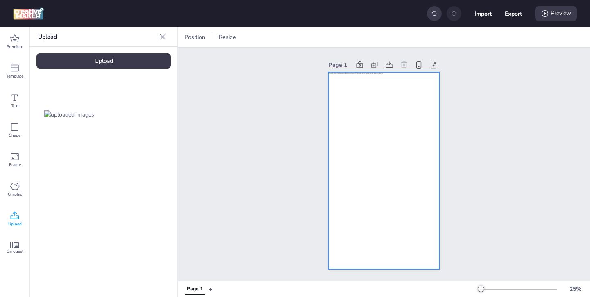
click at [414, 179] on div at bounding box center [384, 170] width 111 height 197
click at [468, 36] on icon at bounding box center [466, 37] width 8 height 8
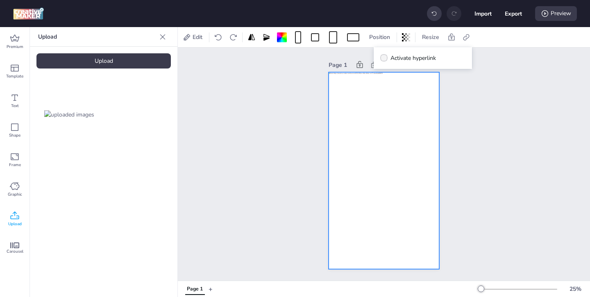
click at [385, 59] on icon at bounding box center [384, 58] width 6 height 5
click at [385, 59] on input "Activate hyperlink" at bounding box center [382, 61] width 5 height 5
checkbox input "true"
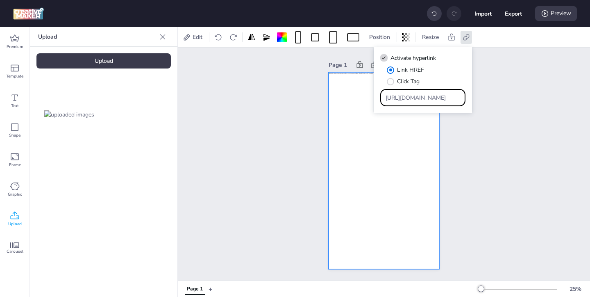
drag, startPoint x: 443, startPoint y: 99, endPoint x: 401, endPoint y: 84, distance: 43.8
click at [406, 87] on div "Link HREF Click Tag [URL][DOMAIN_NAME]" at bounding box center [422, 86] width 85 height 41
click at [399, 100] on input "Type URL" at bounding box center [423, 97] width 75 height 9
paste input "[URL][DOMAIN_NAME][PERSON_NAME][PERSON_NAME]"
type input "[URL][DOMAIN_NAME][PERSON_NAME][PERSON_NAME]"
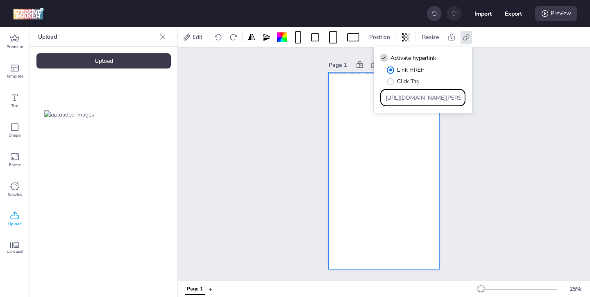
scroll to position [0, 433]
click at [465, 149] on div "Page 1" at bounding box center [384, 164] width 412 height 233
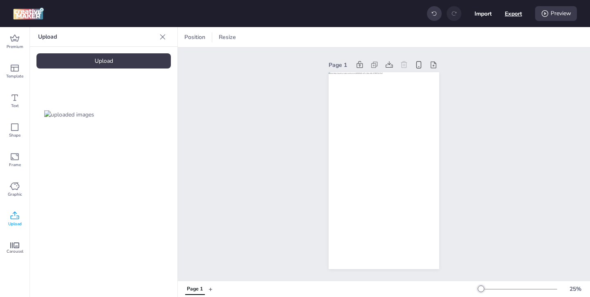
click at [513, 17] on button "Export" at bounding box center [513, 13] width 17 height 17
select select "html"
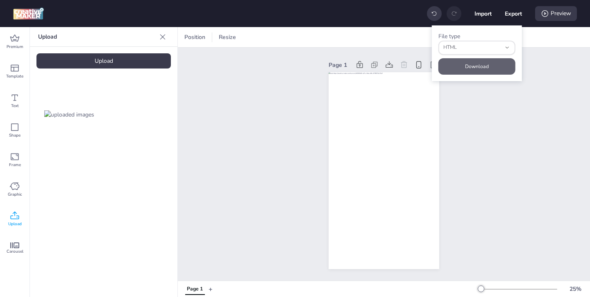
click at [482, 64] on button "Download" at bounding box center [476, 66] width 77 height 16
